Goal: Task Accomplishment & Management: Manage account settings

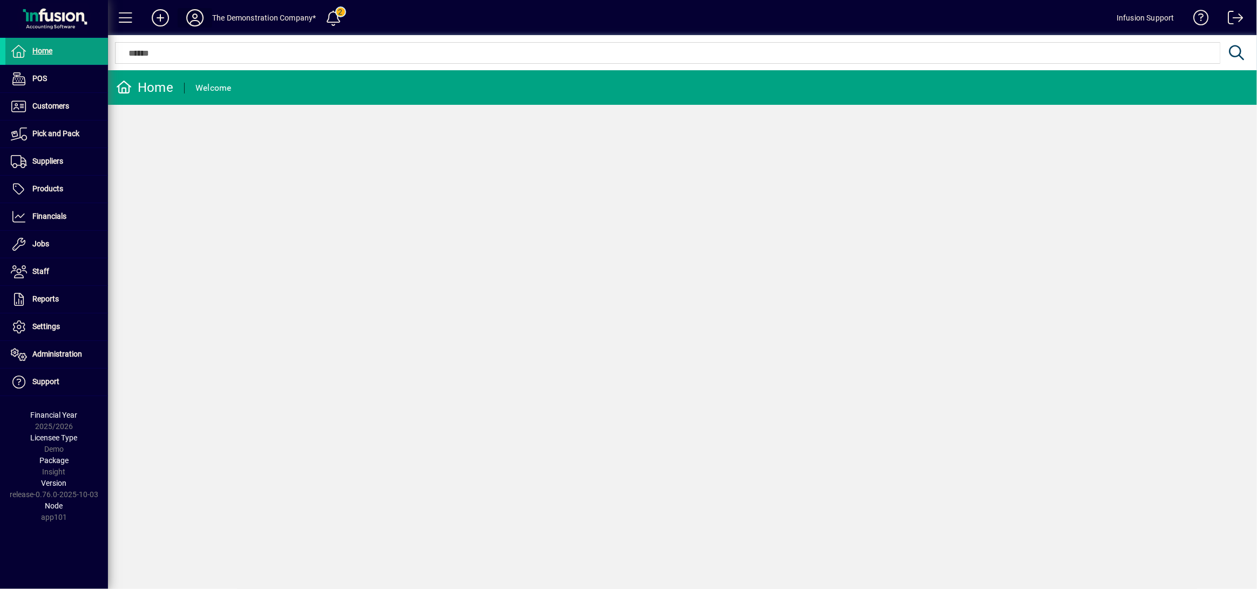
click at [196, 15] on icon at bounding box center [195, 17] width 22 height 17
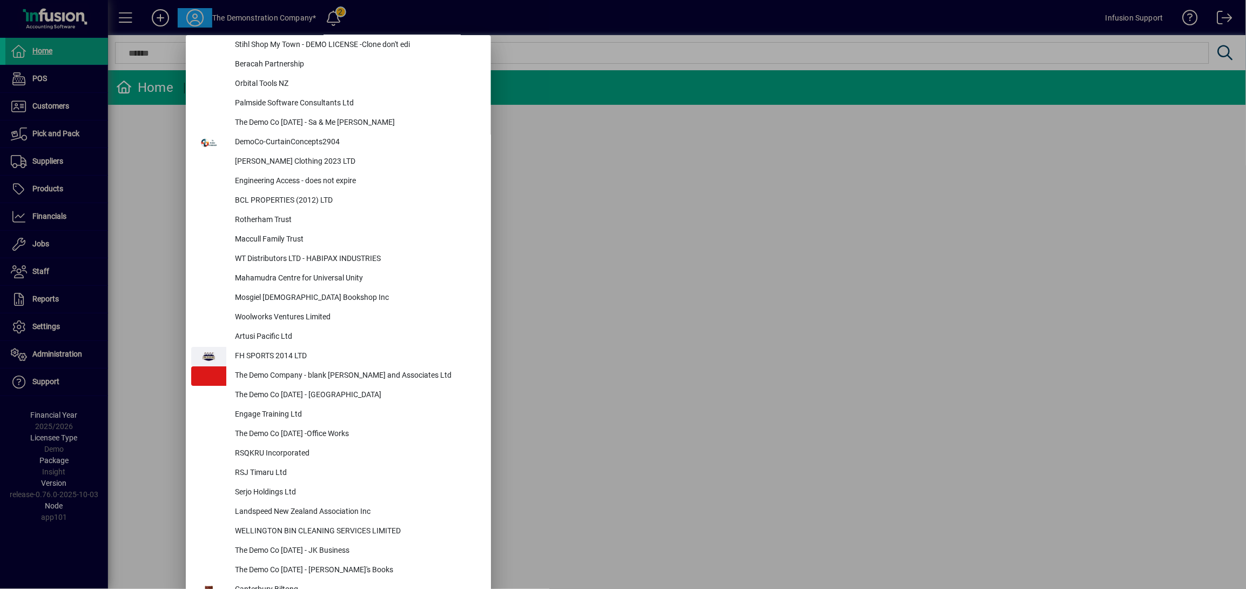
scroll to position [4126, 0]
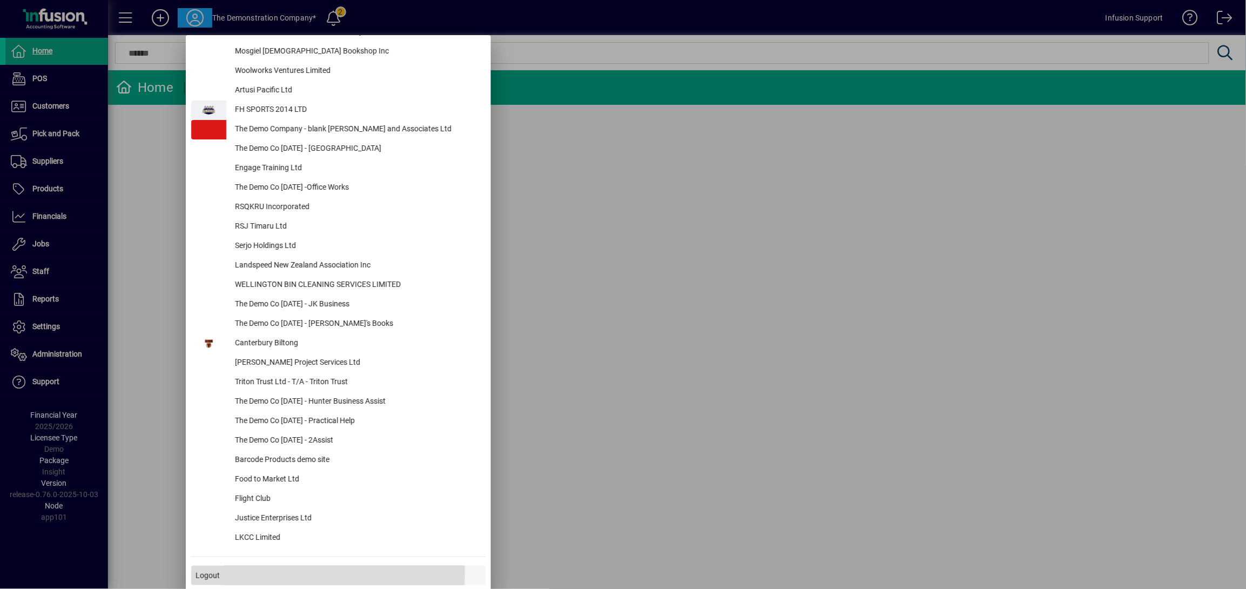
click at [207, 570] on span "Logout" at bounding box center [207, 575] width 24 height 11
